Goal: Task Accomplishment & Management: Complete application form

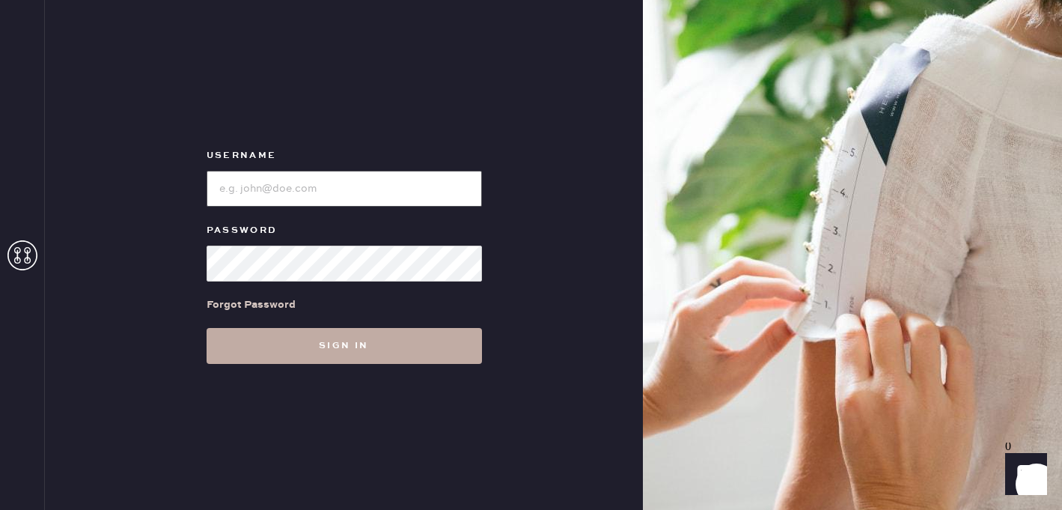
type input "[EMAIL_ADDRESS][DOMAIN_NAME]"
click at [415, 349] on button "Sign in" at bounding box center [344, 346] width 275 height 36
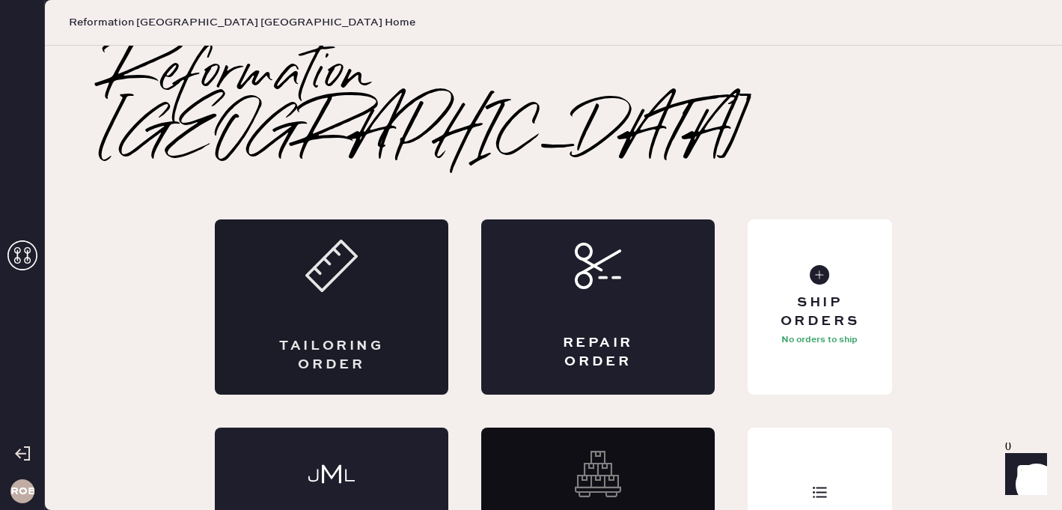
click at [392, 299] on div "Tailoring Order" at bounding box center [332, 306] width 234 height 175
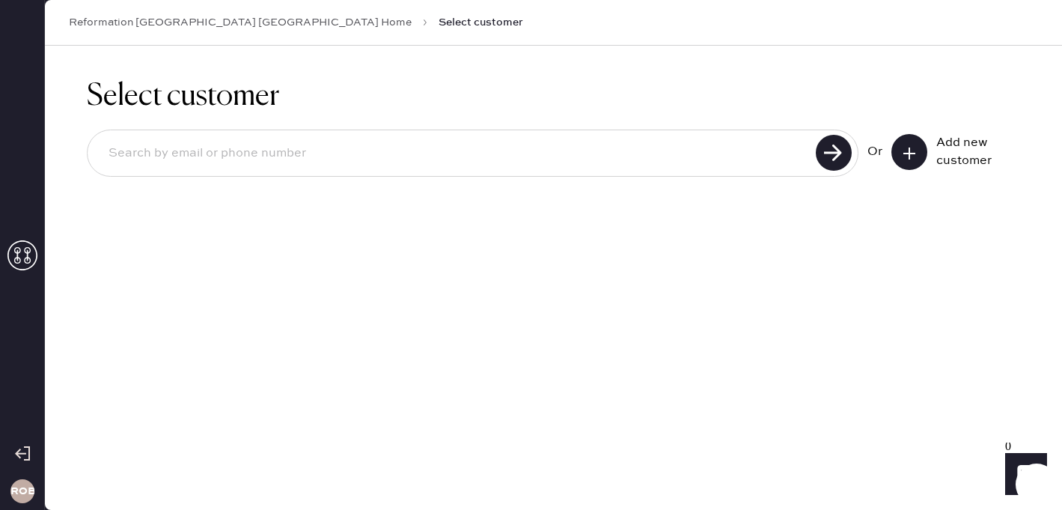
click at [263, 171] on div at bounding box center [473, 153] width 772 height 47
click at [261, 153] on input at bounding box center [454, 153] width 715 height 34
type input "[EMAIL_ADDRESS][DOMAIN_NAME]"
click at [817, 155] on use at bounding box center [834, 153] width 36 height 36
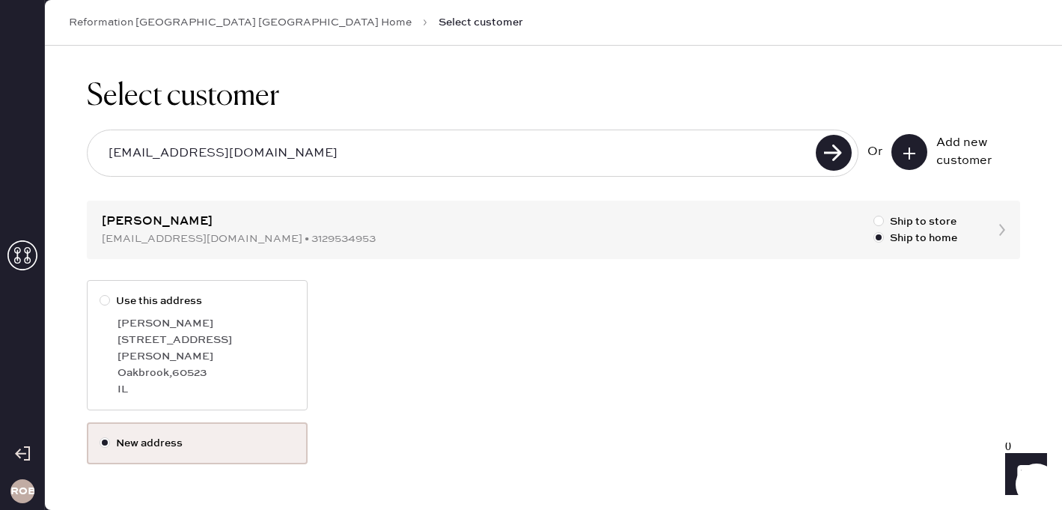
click at [108, 309] on label "Use this address [PERSON_NAME] [STREET_ADDRESS][PERSON_NAME]" at bounding box center [197, 345] width 221 height 130
click at [100, 293] on input "Use this address" at bounding box center [100, 293] width 1 height 1
radio input "true"
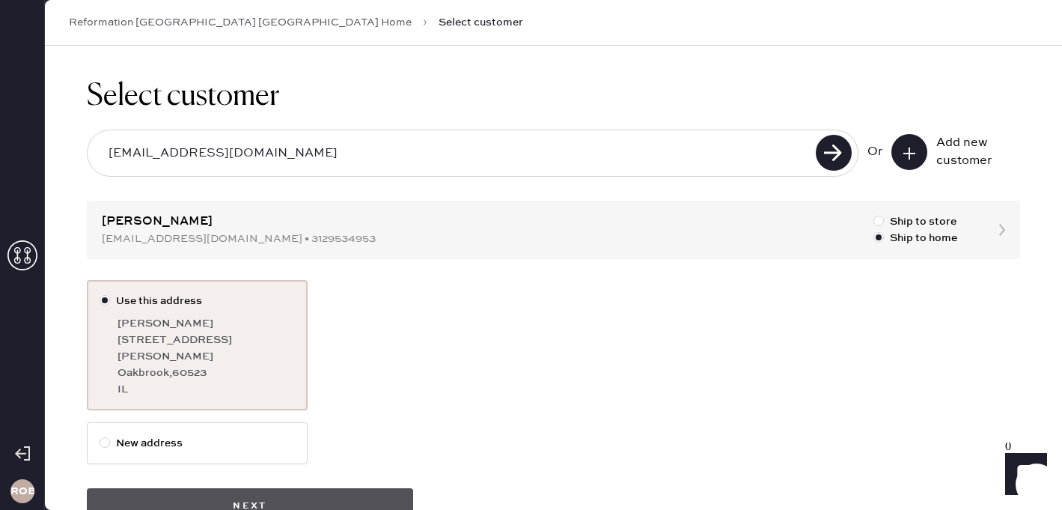
click at [191, 488] on button "Next" at bounding box center [250, 506] width 326 height 36
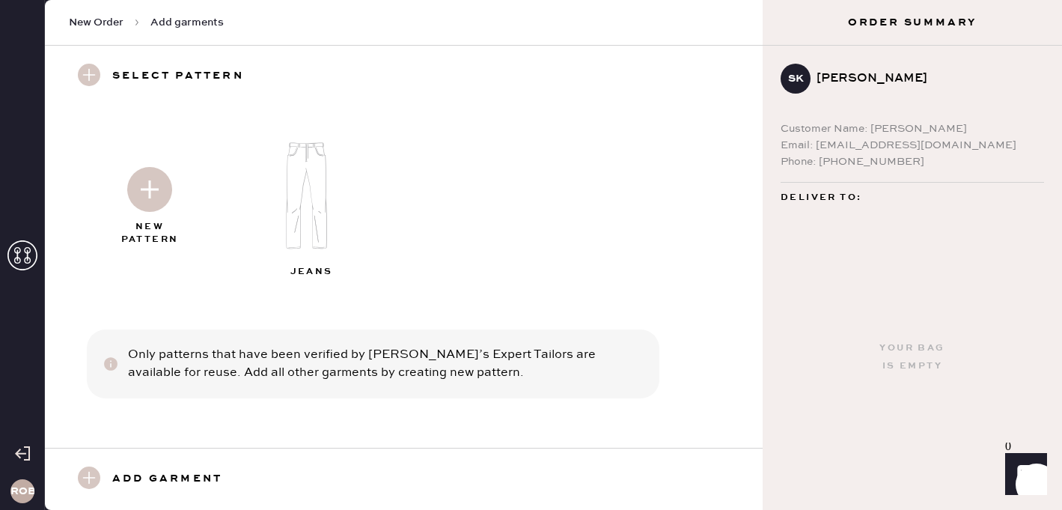
click at [144, 195] on img at bounding box center [149, 189] width 45 height 45
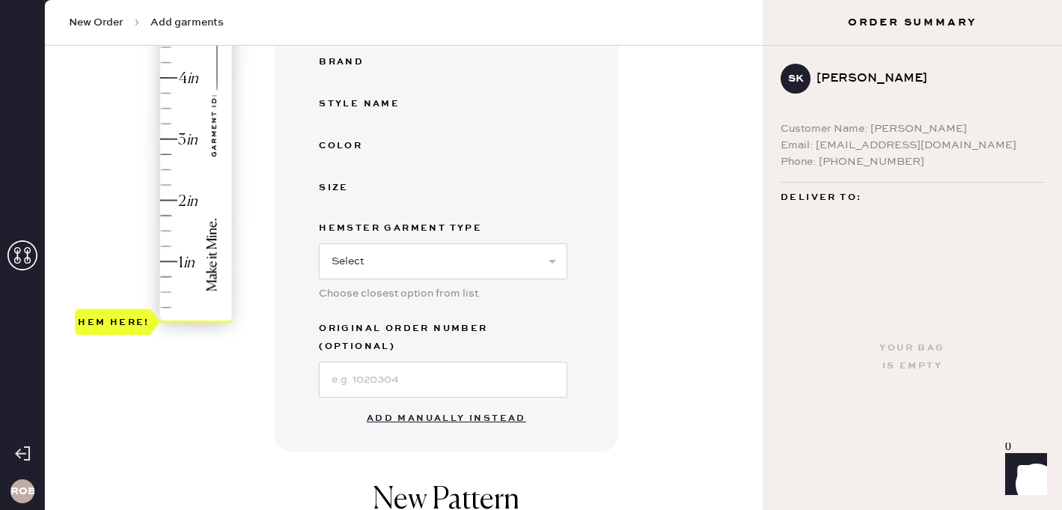
scroll to position [332, 0]
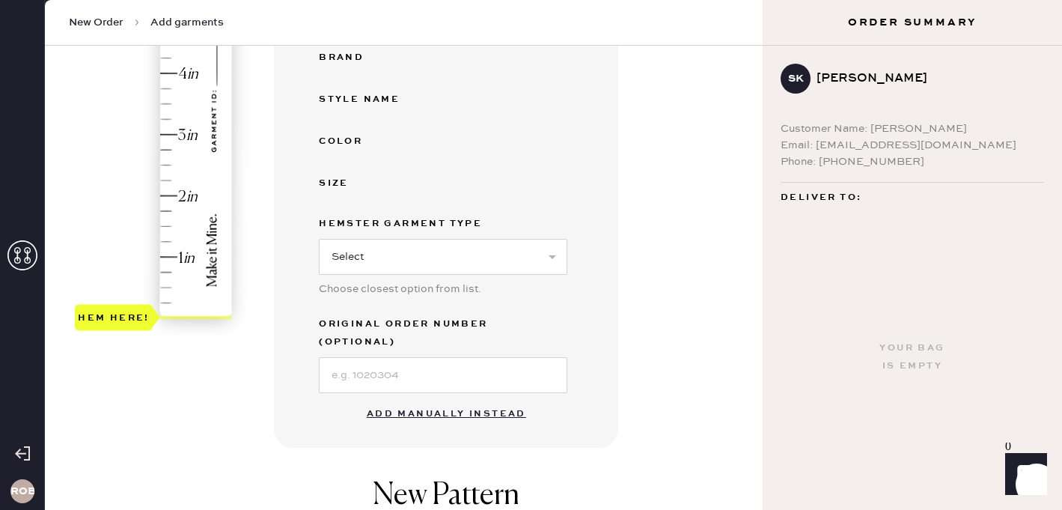
click at [431, 401] on button "Add manually instead" at bounding box center [446, 414] width 177 height 30
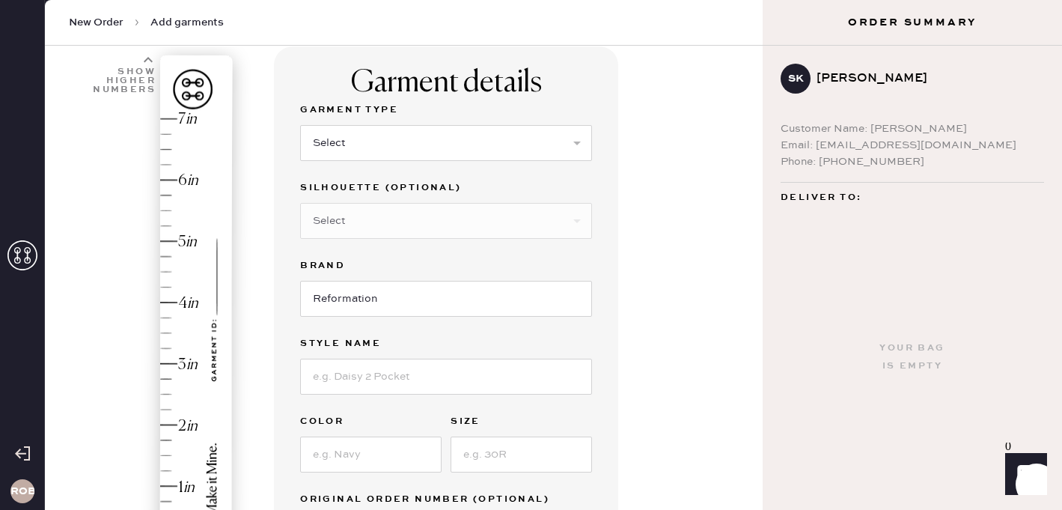
scroll to position [101, 0]
click at [409, 144] on select "Select Basic Skirt Jeans Leggings Pants Shorts Basic Sleeved Dress Basic Sleeve…" at bounding box center [446, 145] width 292 height 36
select select "2"
click at [300, 127] on select "Select Basic Skirt Jeans Leggings Pants Shorts Basic Sleeved Dress Basic Sleeve…" at bounding box center [446, 145] width 292 height 36
click at [406, 226] on select "Select Shorts Cropped Flare Boot Cut Straight Skinny Other" at bounding box center [446, 222] width 292 height 36
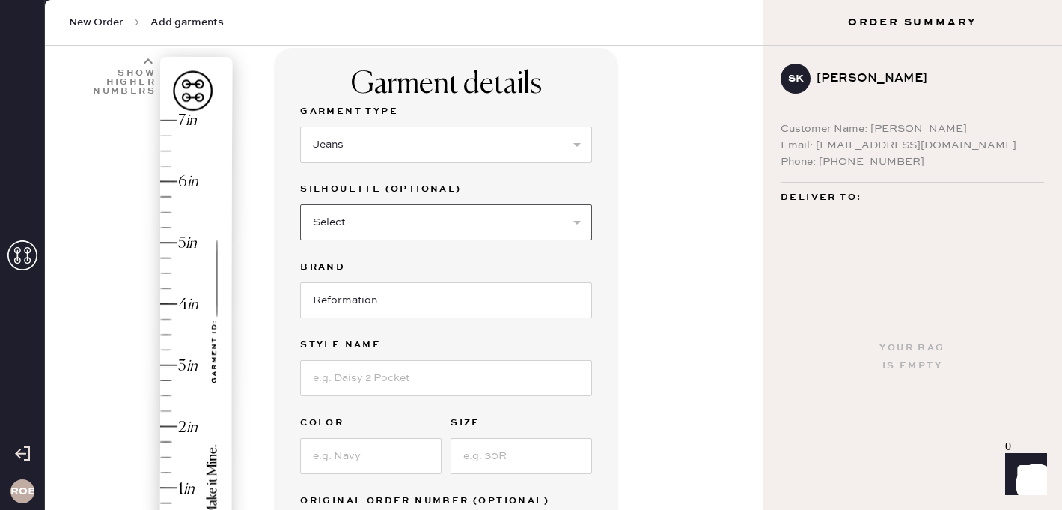
select select "other"
click at [300, 204] on select "Select Shorts Cropped Flare Boot Cut Straight Skinny Other" at bounding box center [446, 222] width 292 height 36
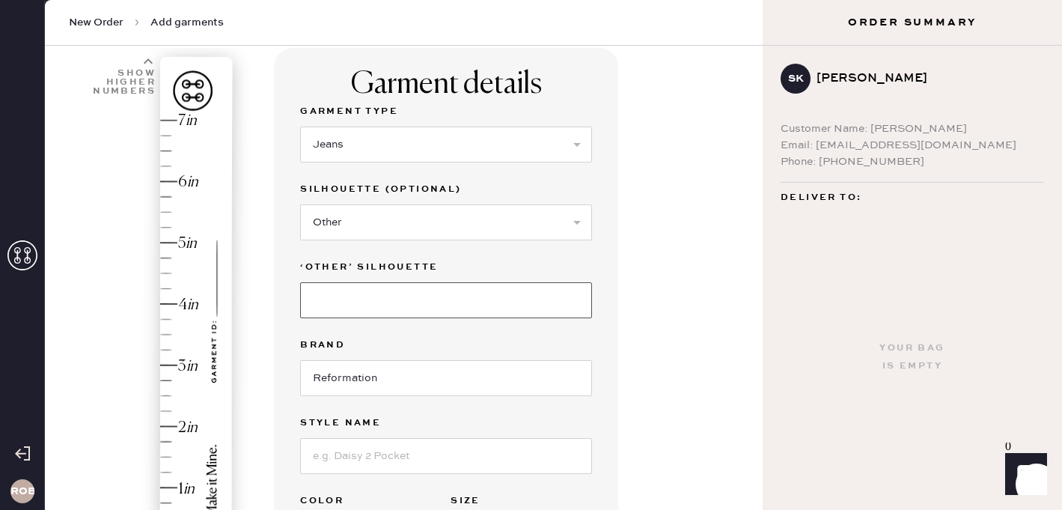
click at [366, 303] on input at bounding box center [446, 300] width 292 height 36
type input "Wide Leg"
click at [341, 451] on input at bounding box center [446, 456] width 292 height 36
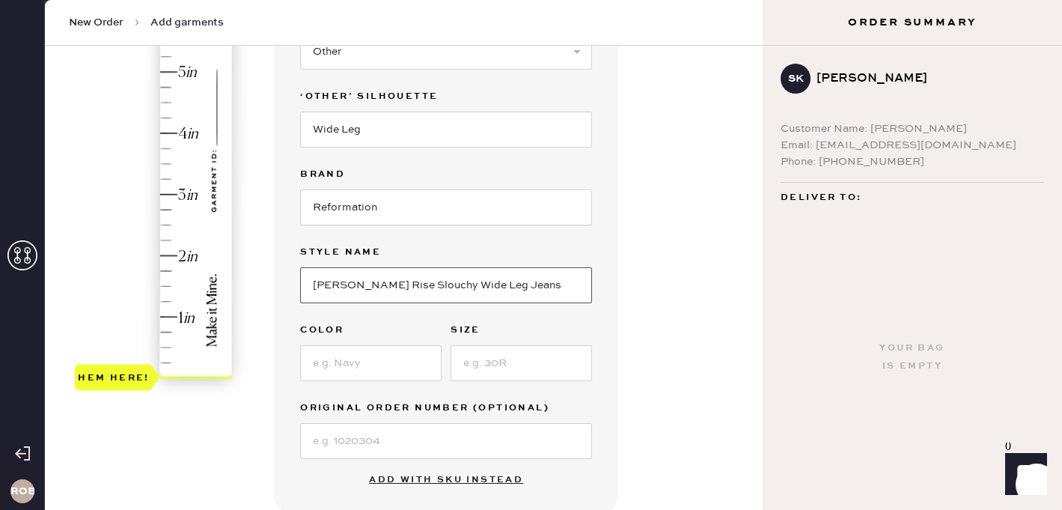
scroll to position [317, 0]
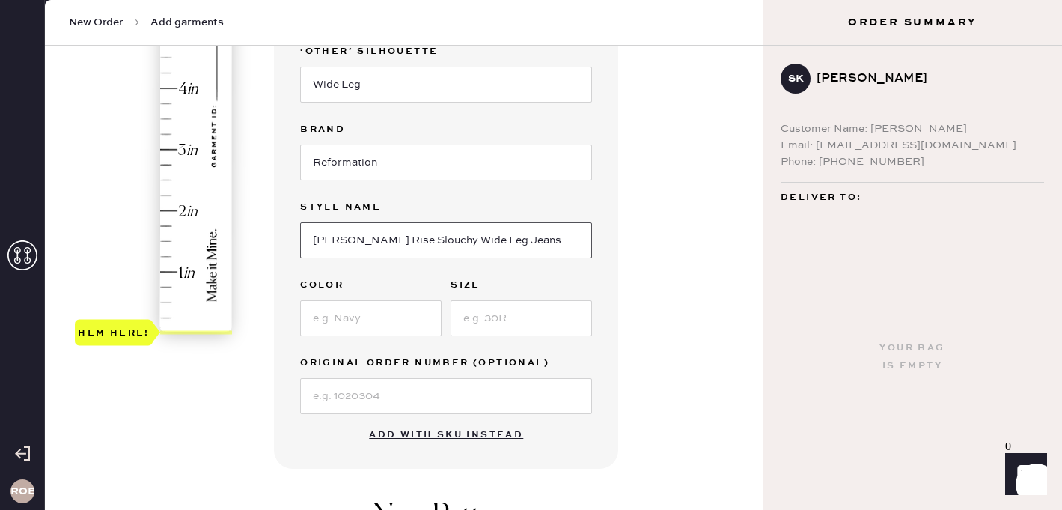
type input "[PERSON_NAME] Rise Slouchy Wide Leg Jeans"
click at [377, 298] on div at bounding box center [370, 316] width 141 height 39
click at [381, 323] on input at bounding box center [370, 318] width 141 height 36
type input "[PERSON_NAME]"
click at [561, 311] on input at bounding box center [521, 318] width 141 height 36
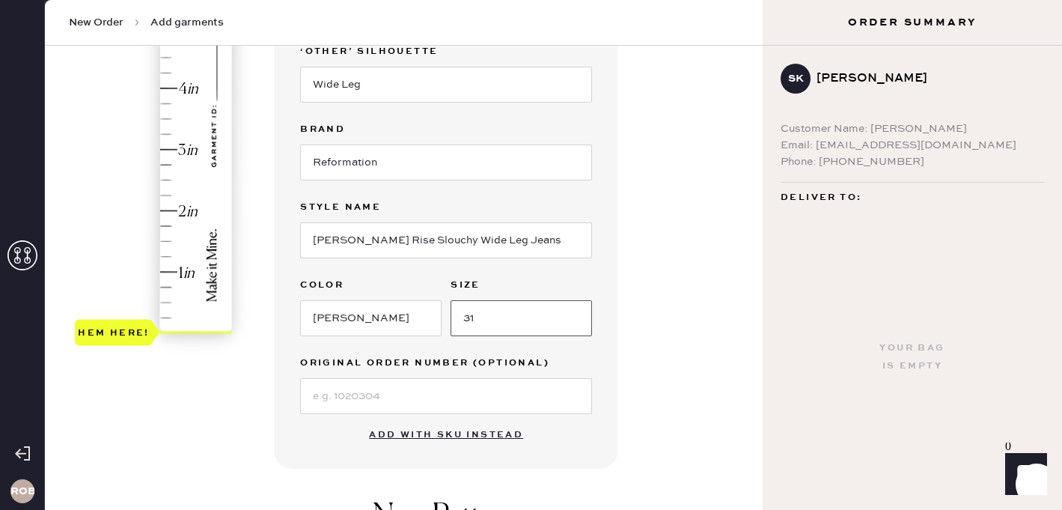
type input "31"
click at [503, 397] on input at bounding box center [446, 396] width 292 height 36
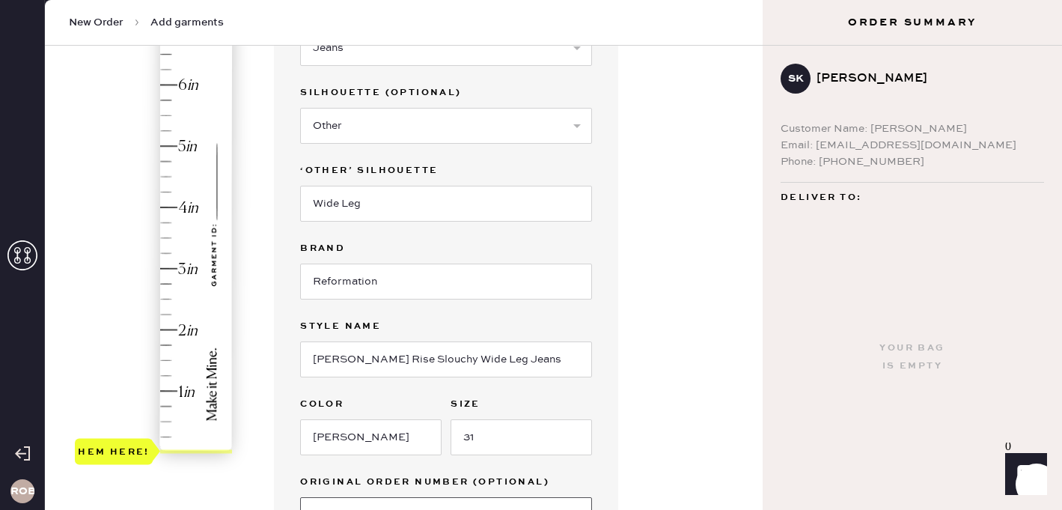
scroll to position [192, 0]
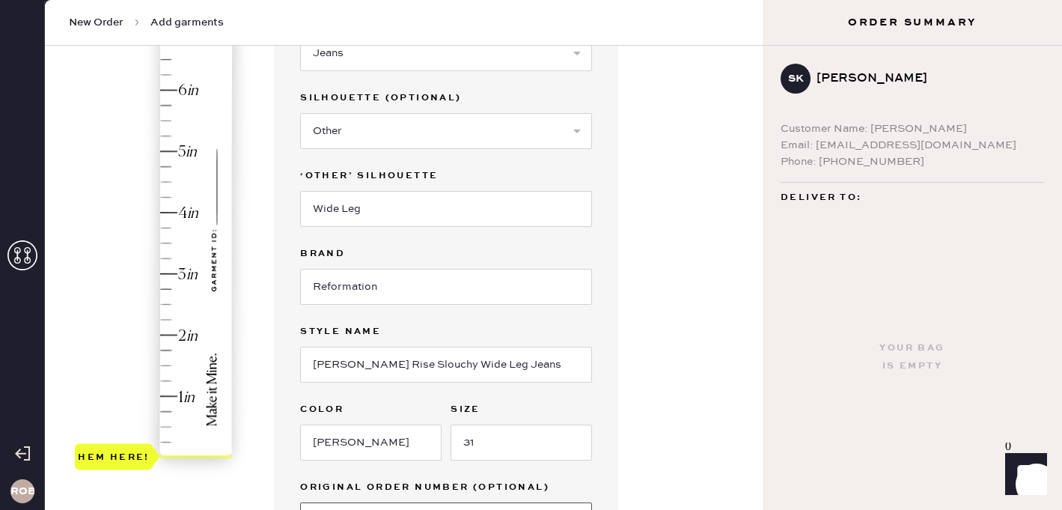
type input "S17426924"
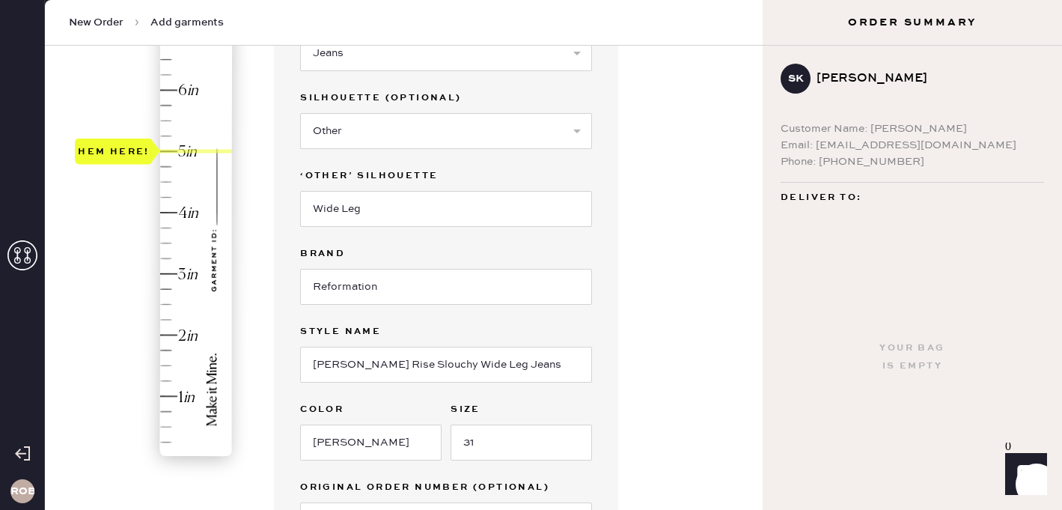
type input "4.75"
drag, startPoint x: 88, startPoint y: 454, endPoint x: 97, endPoint y: 170, distance: 283.8
click at [97, 170] on div "Hem here!" at bounding box center [114, 166] width 72 height 18
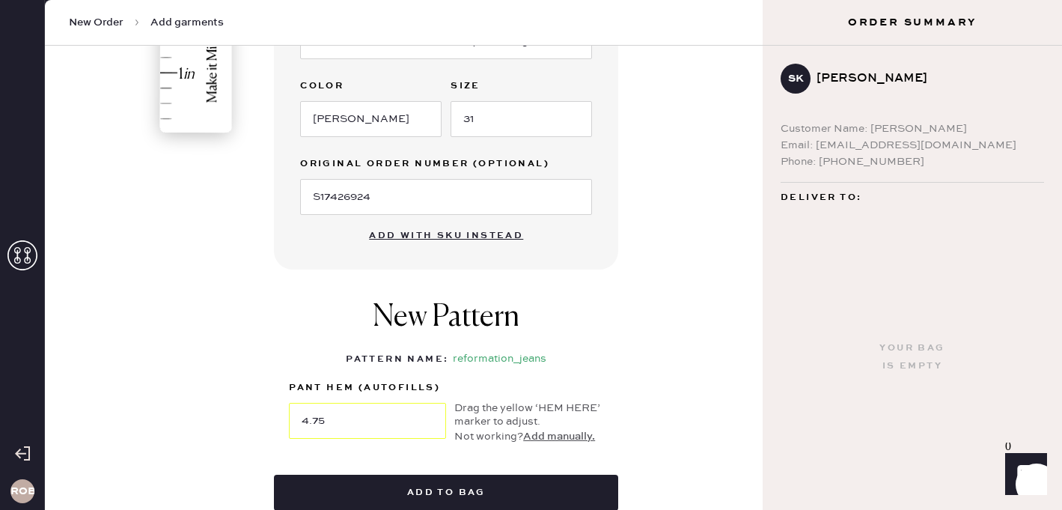
scroll to position [517, 0]
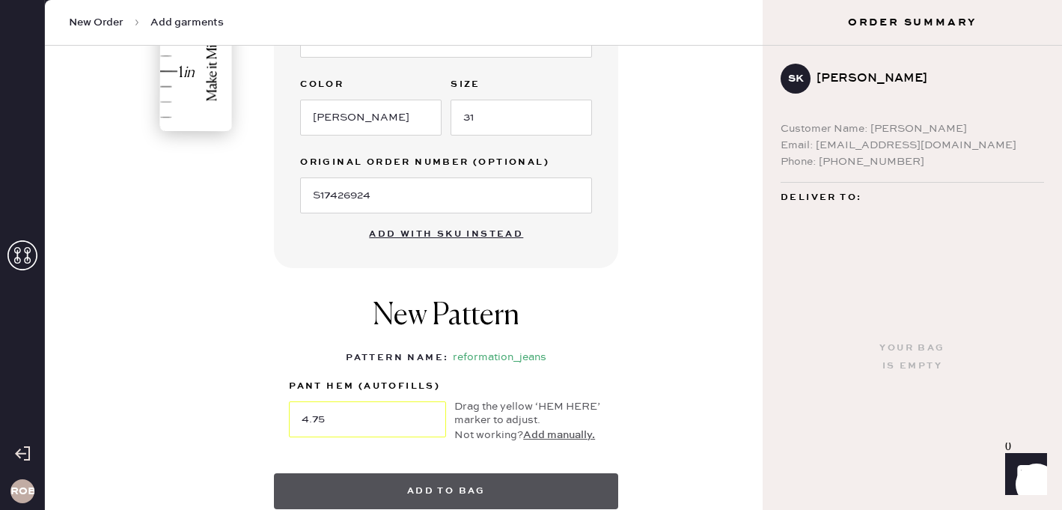
click at [453, 485] on button "Add to bag" at bounding box center [446, 491] width 344 height 36
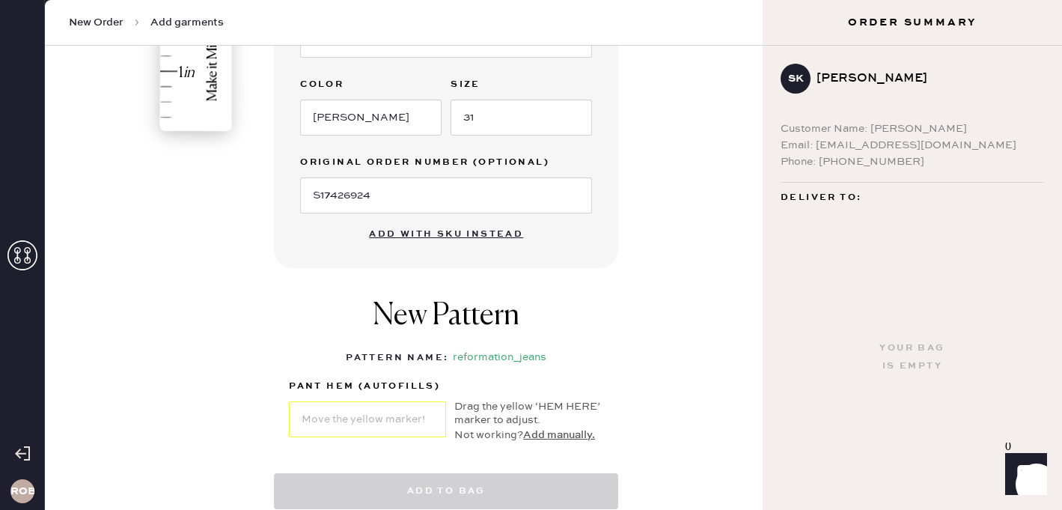
select select "2"
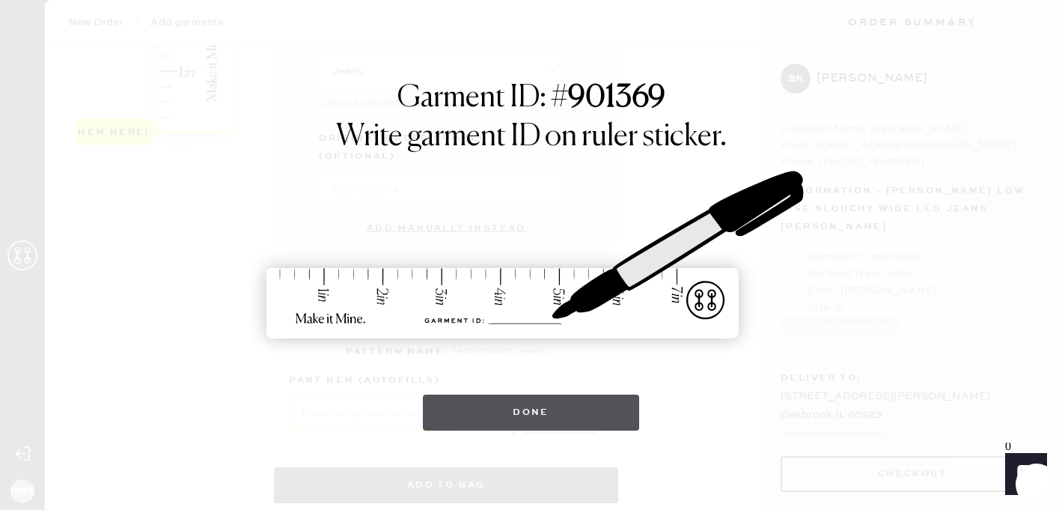
click at [610, 413] on button "Done" at bounding box center [531, 412] width 216 height 36
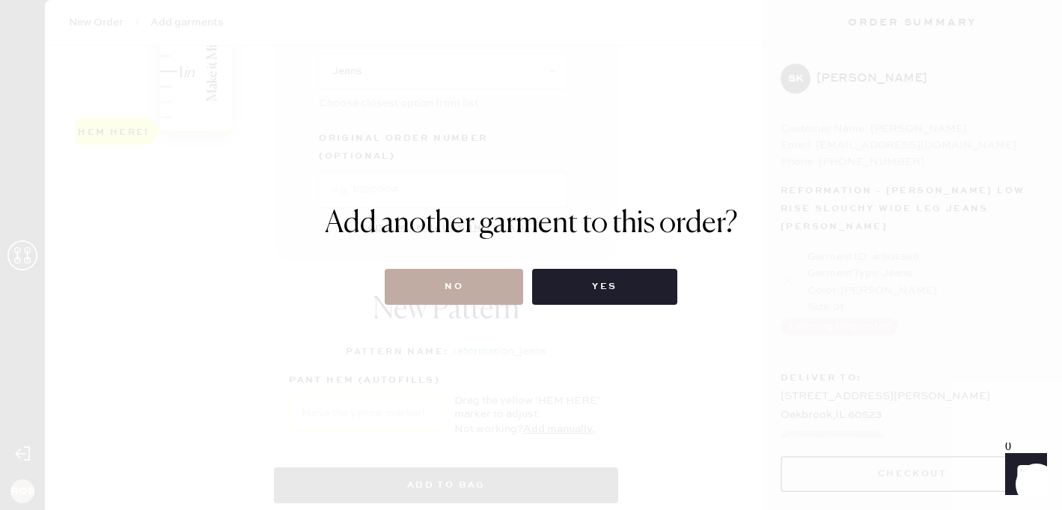
click at [460, 286] on button "No" at bounding box center [454, 287] width 138 height 36
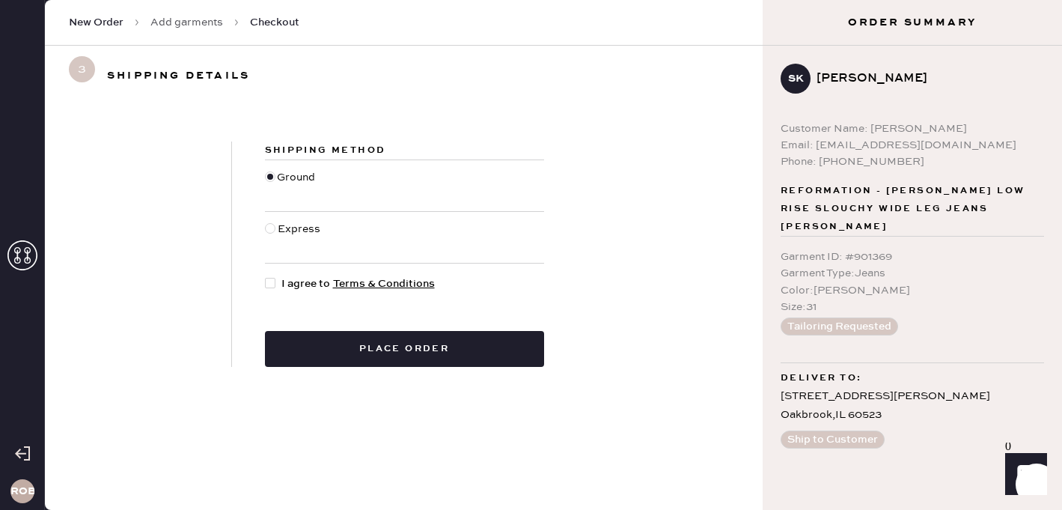
click at [296, 284] on span "I agree to Terms & Conditions" at bounding box center [357, 283] width 153 height 16
click at [266, 276] on input "I agree to Terms & Conditions" at bounding box center [265, 275] width 1 height 1
checkbox input "true"
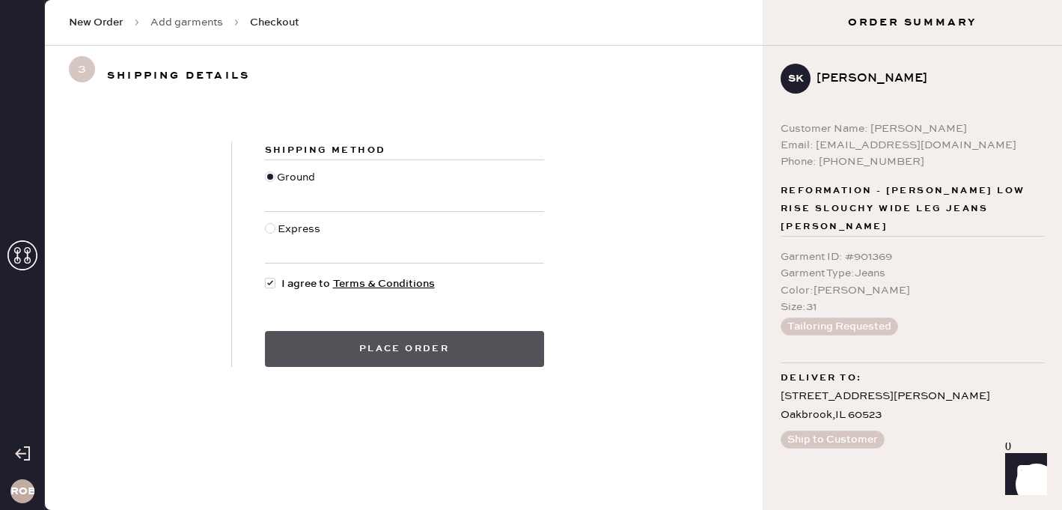
click at [425, 363] on button "Place order" at bounding box center [404, 349] width 279 height 36
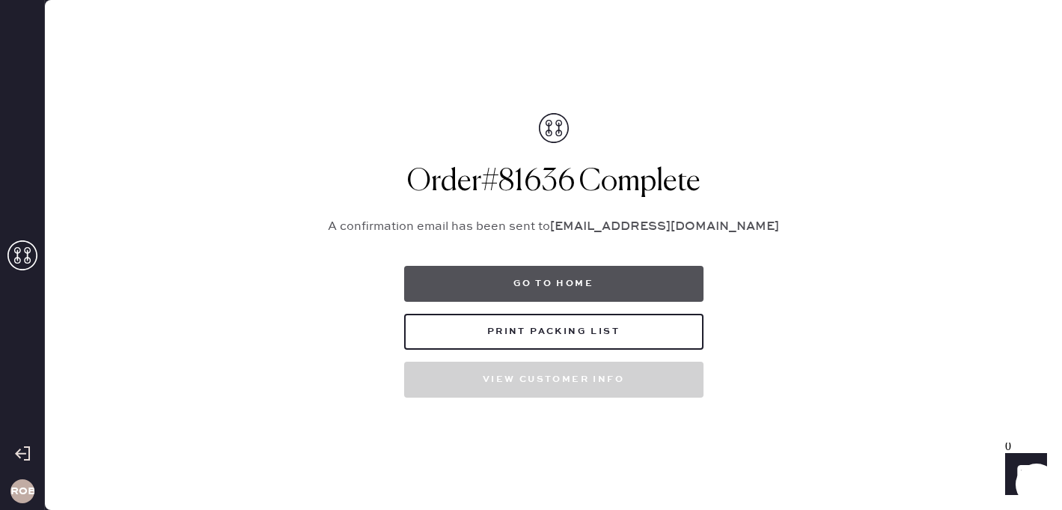
click at [500, 289] on button "Go to home" at bounding box center [553, 284] width 299 height 36
